Goal: Task Accomplishment & Management: Use online tool/utility

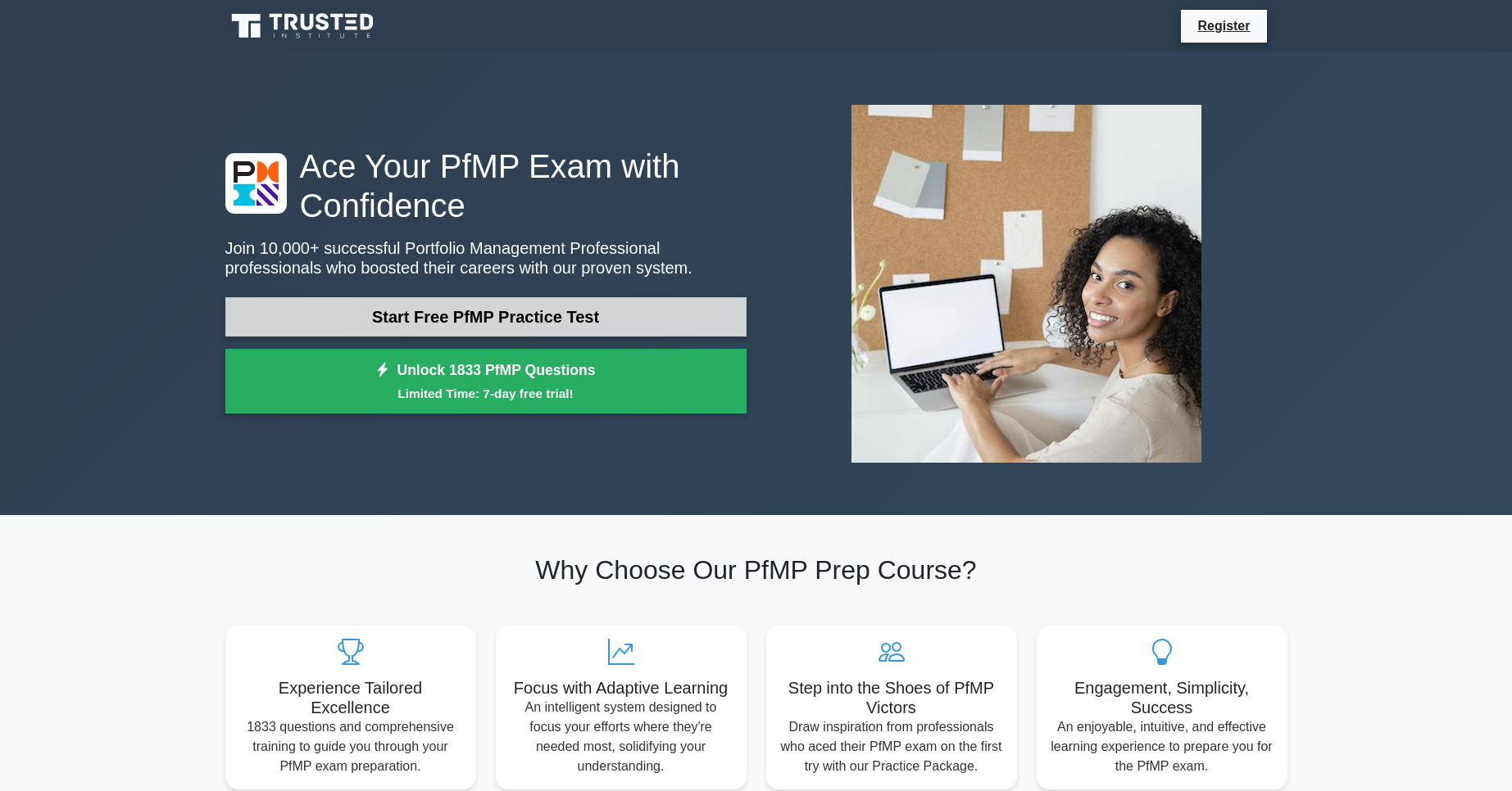
click at [549, 318] on link "Start Free PfMP Practice Test" at bounding box center [485, 317] width 521 height 39
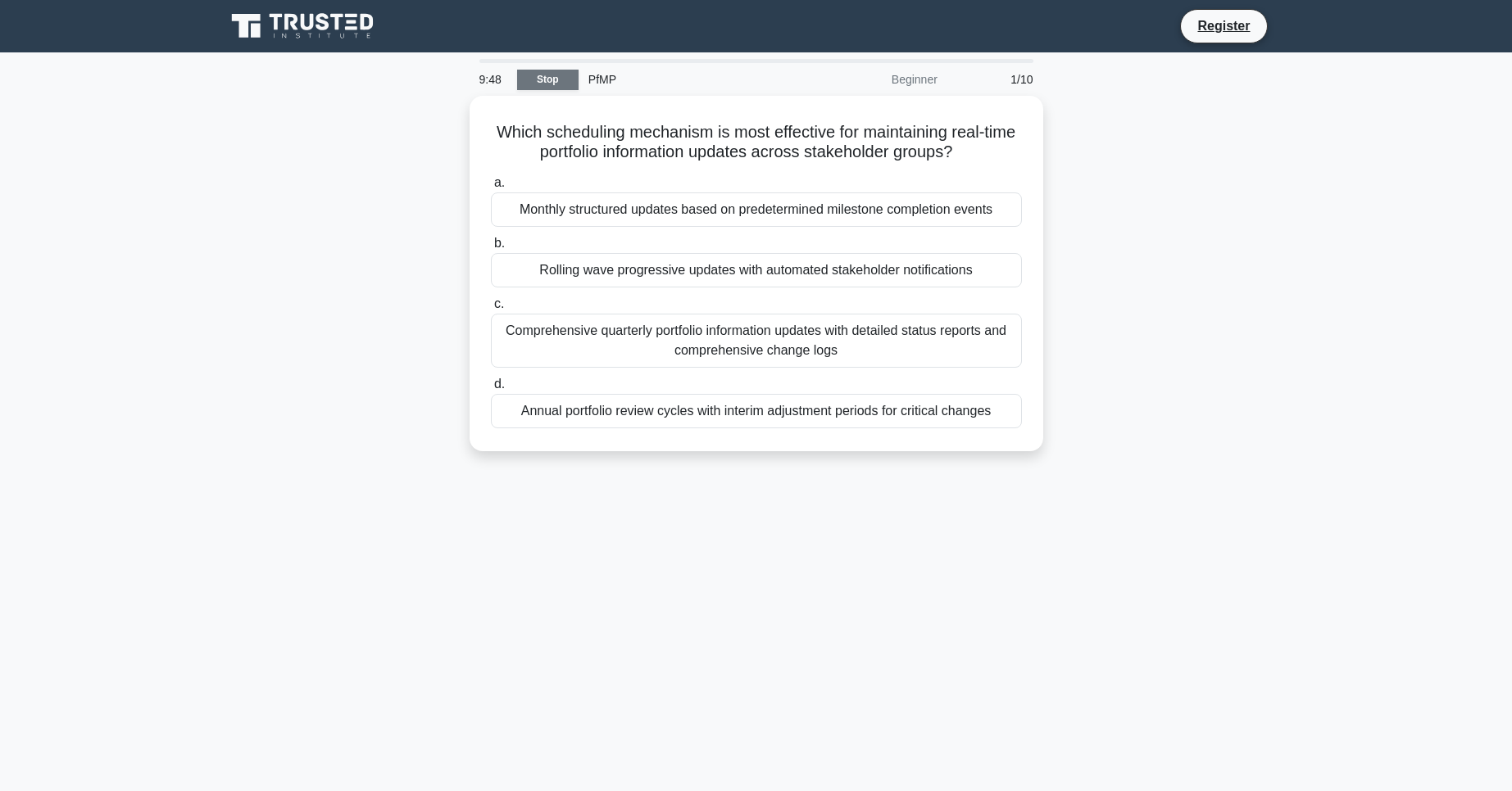
click at [532, 70] on link "Stop" at bounding box center [547, 80] width 61 height 20
